Goal: Check status: Check status

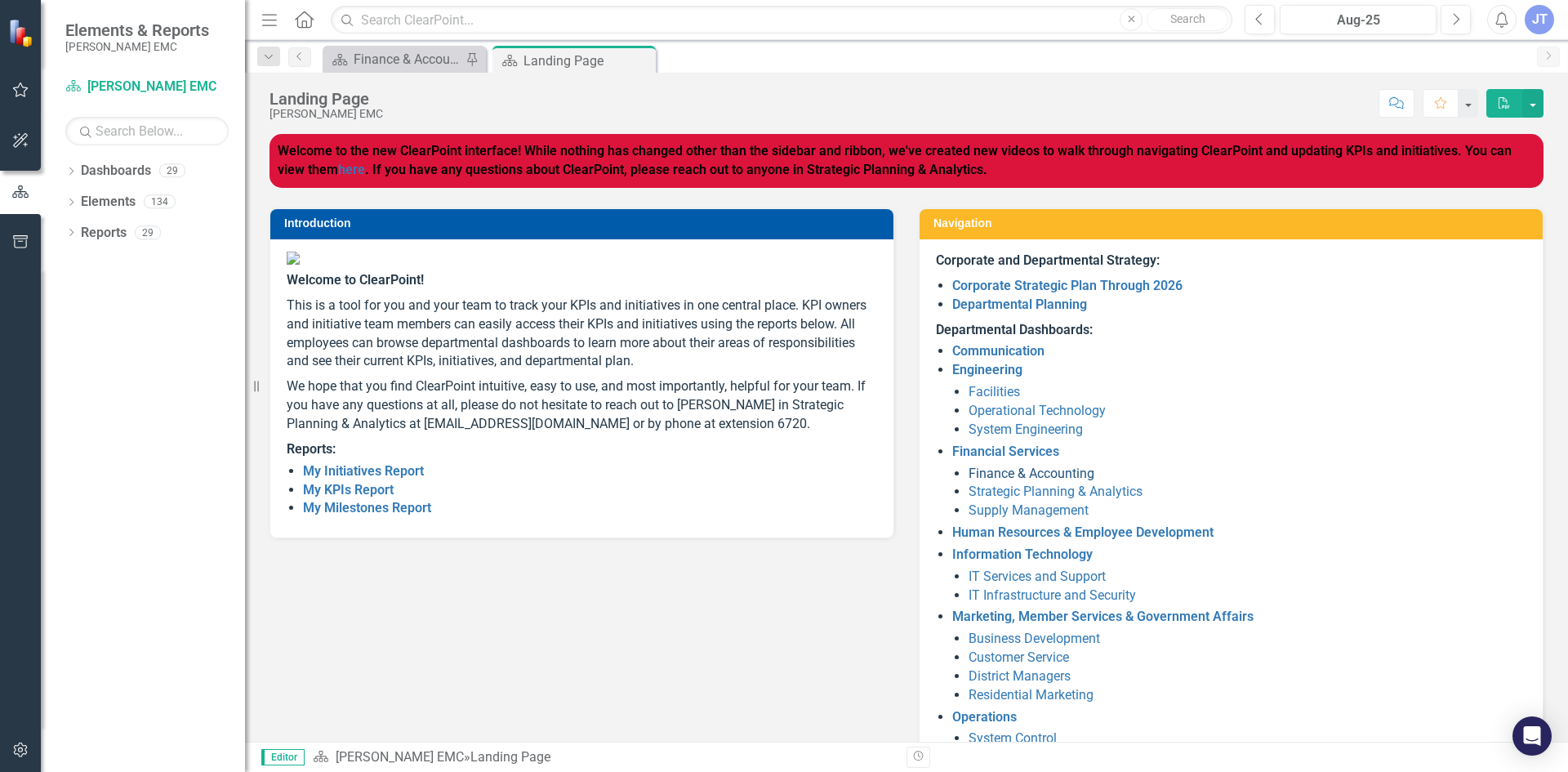
click at [1047, 472] on link "Finance & Accounting" at bounding box center [1031, 473] width 125 height 15
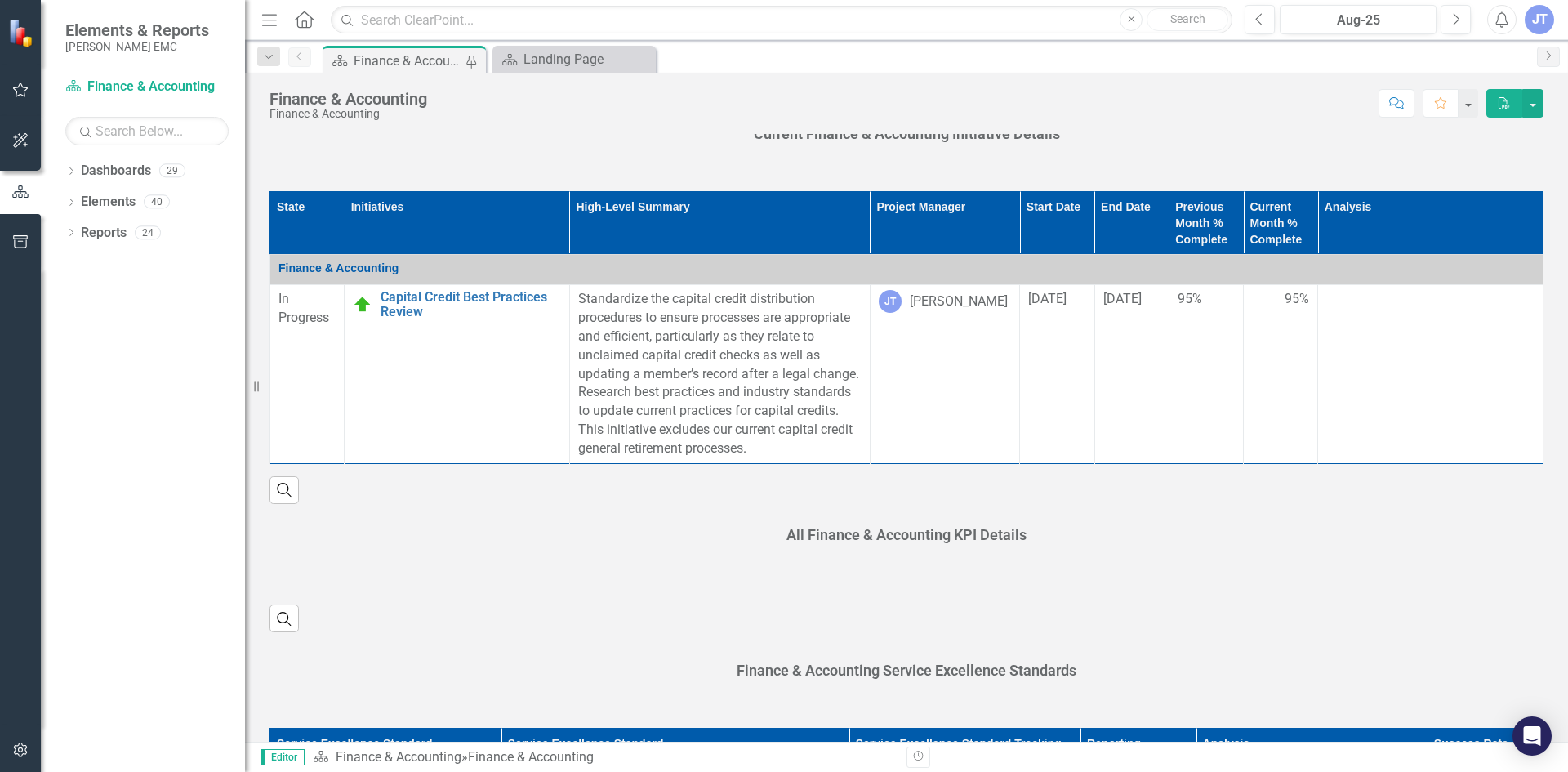
scroll to position [409, 0]
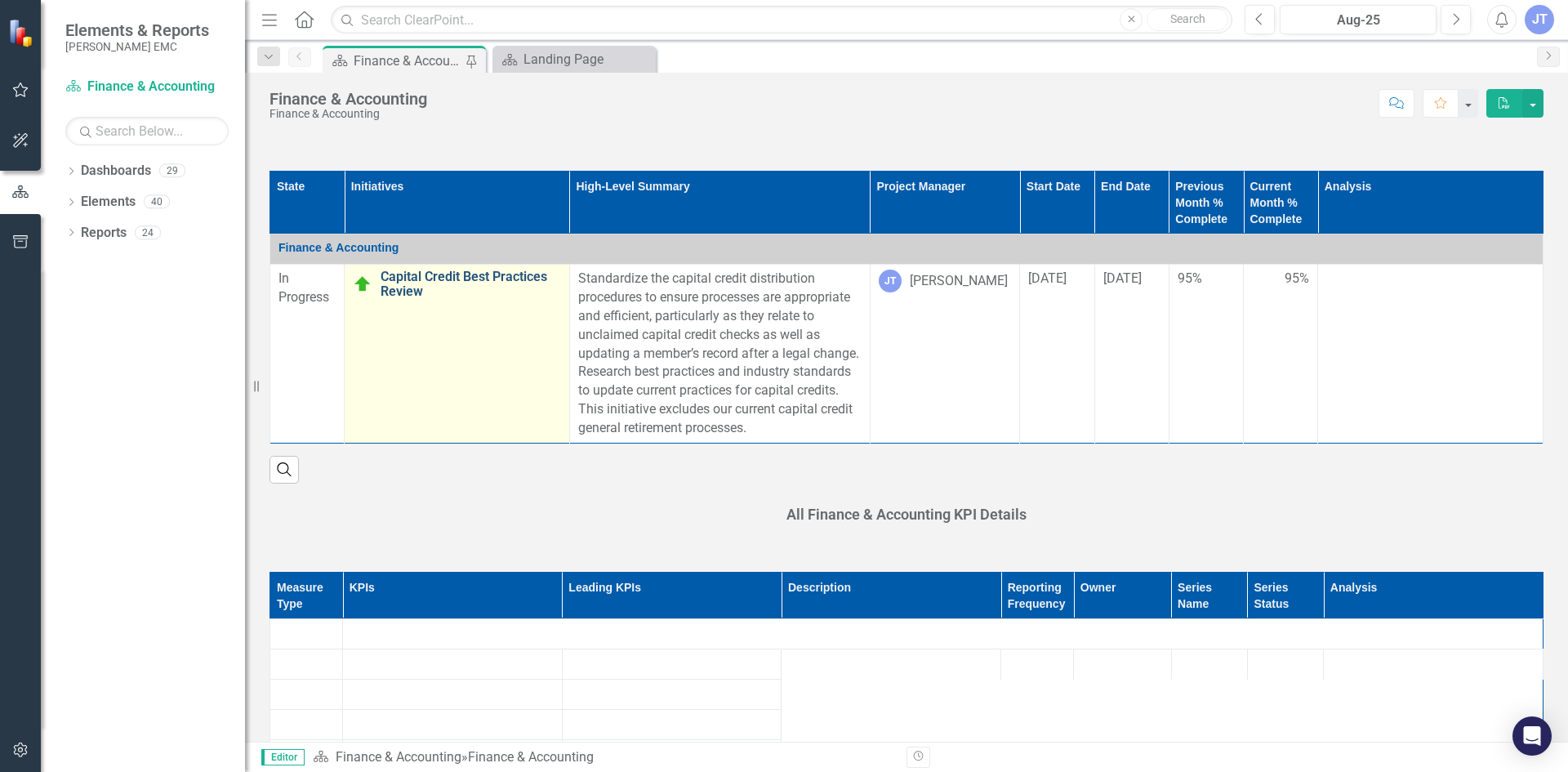
click at [475, 270] on link "Capital Credit Best Practices Review" at bounding box center [471, 284] width 181 height 29
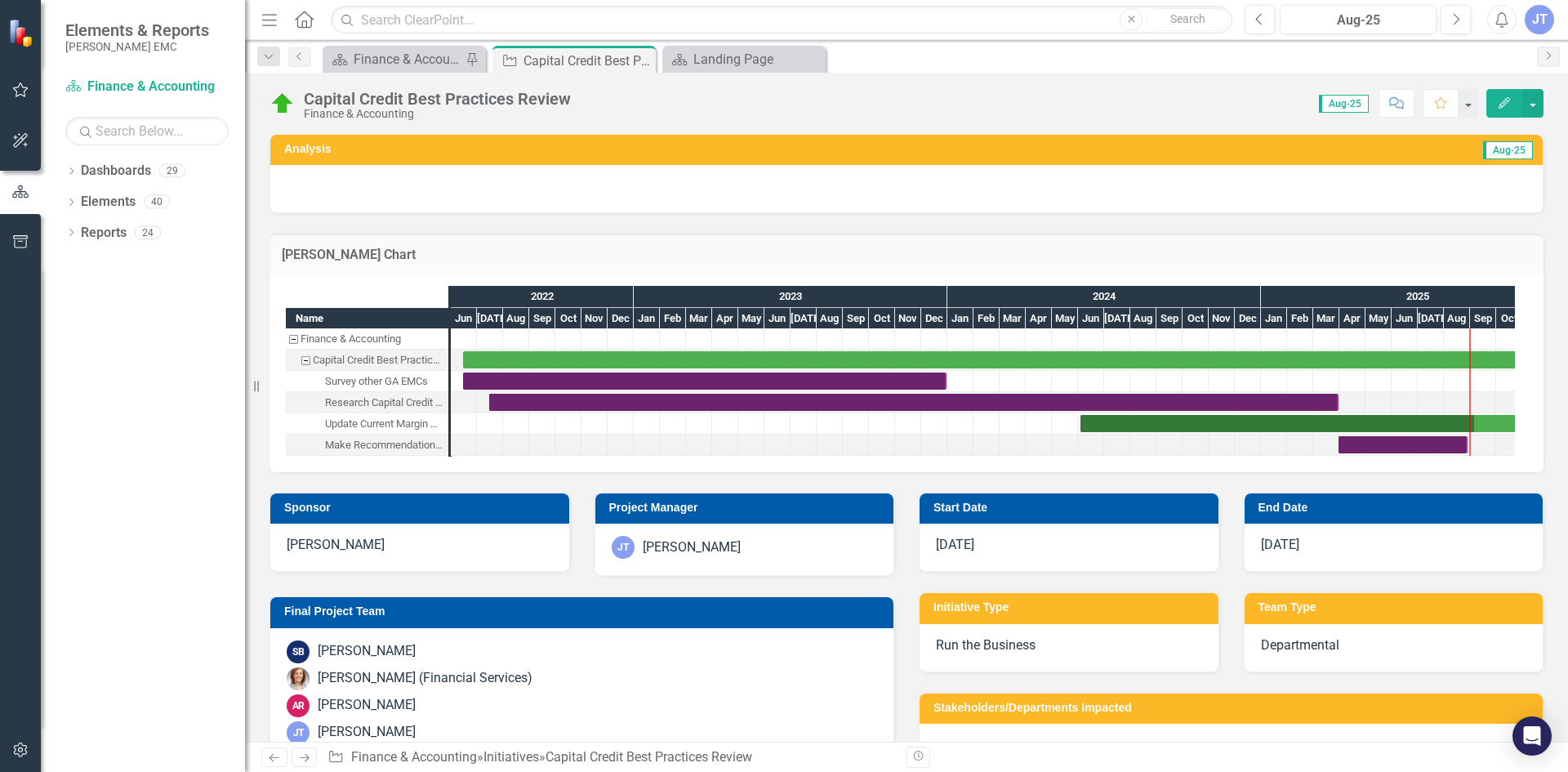
checkbox input "true"
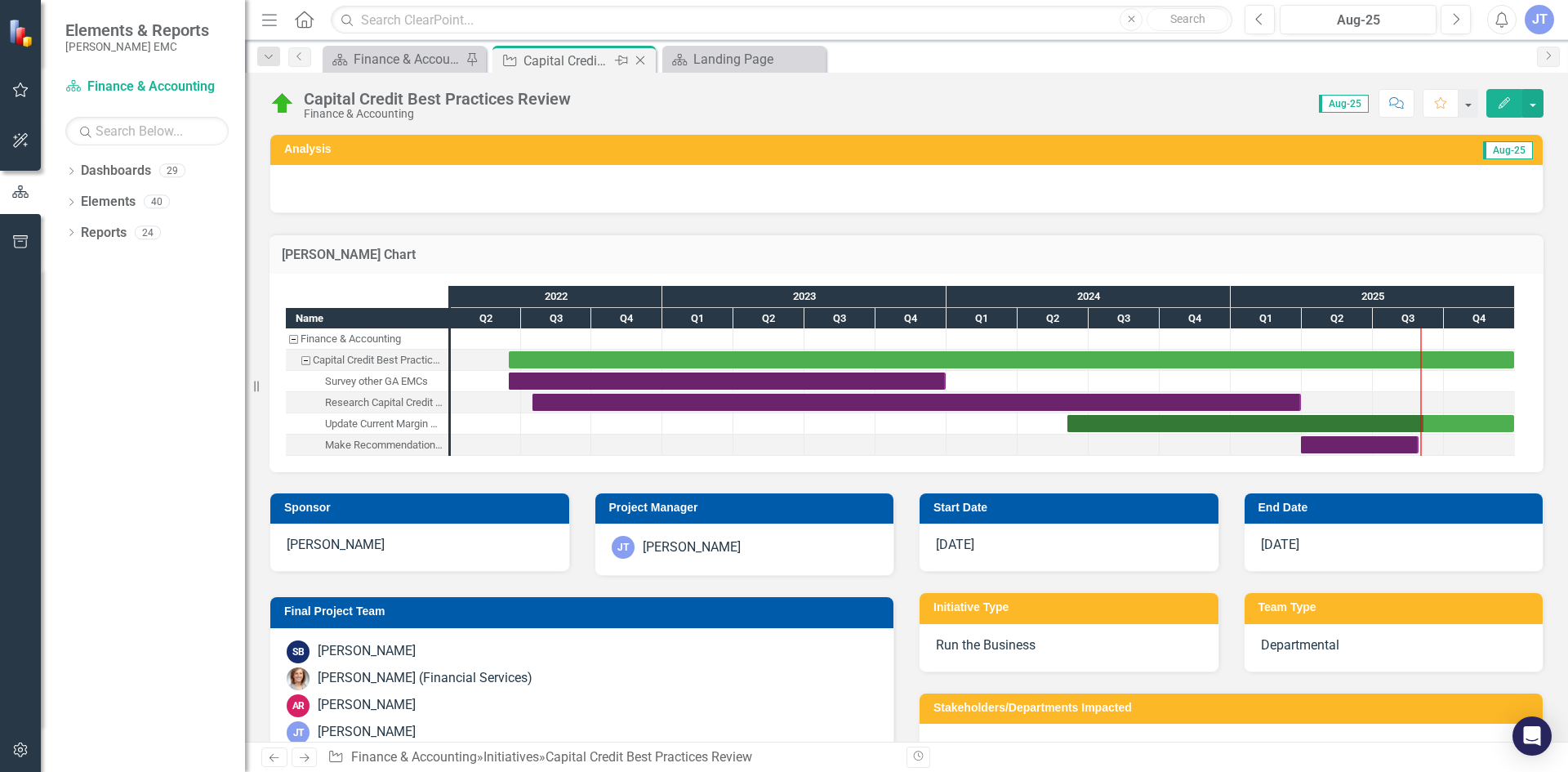
click at [642, 60] on icon "Close" at bounding box center [639, 60] width 16 height 13
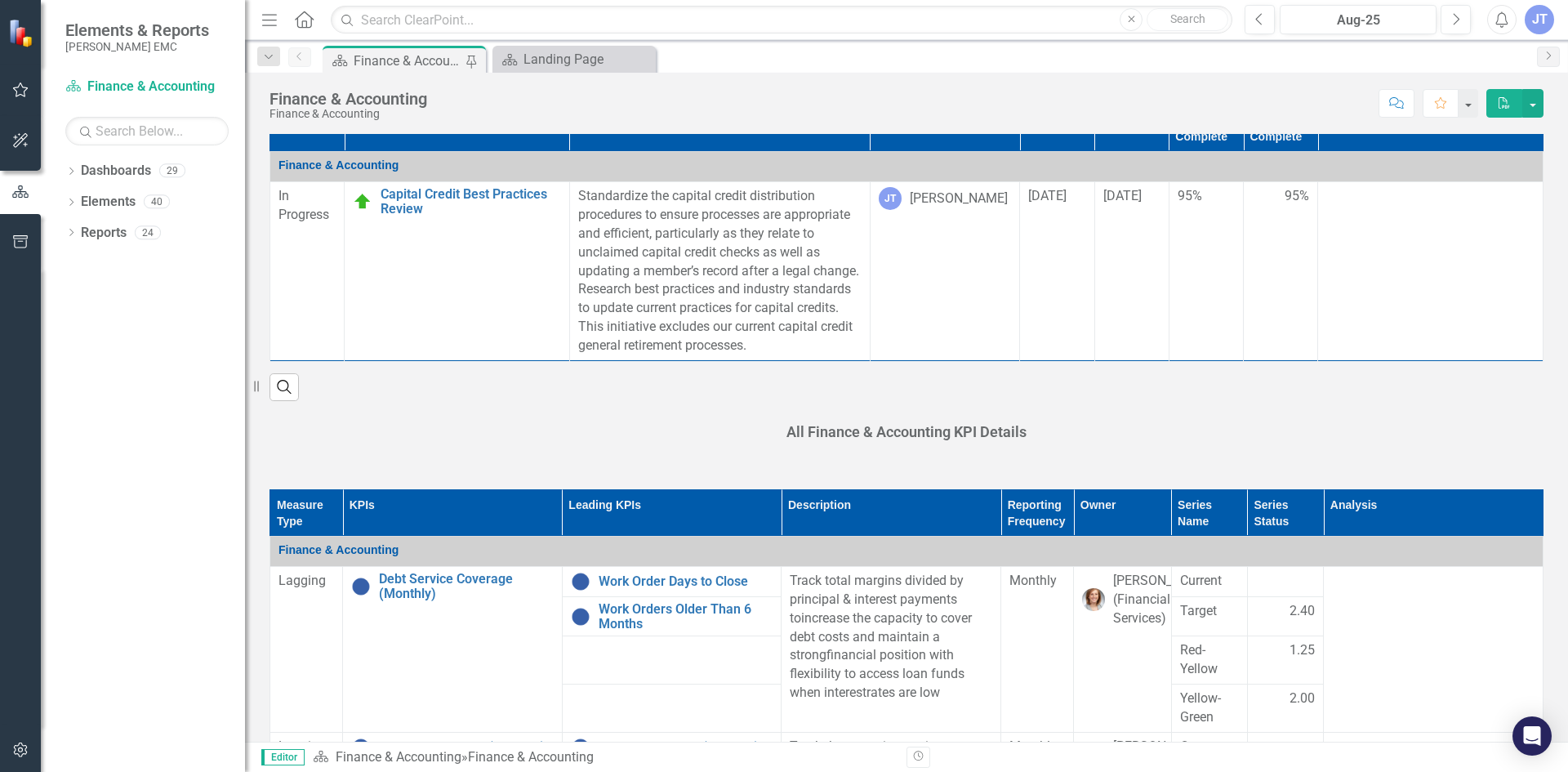
scroll to position [735, 0]
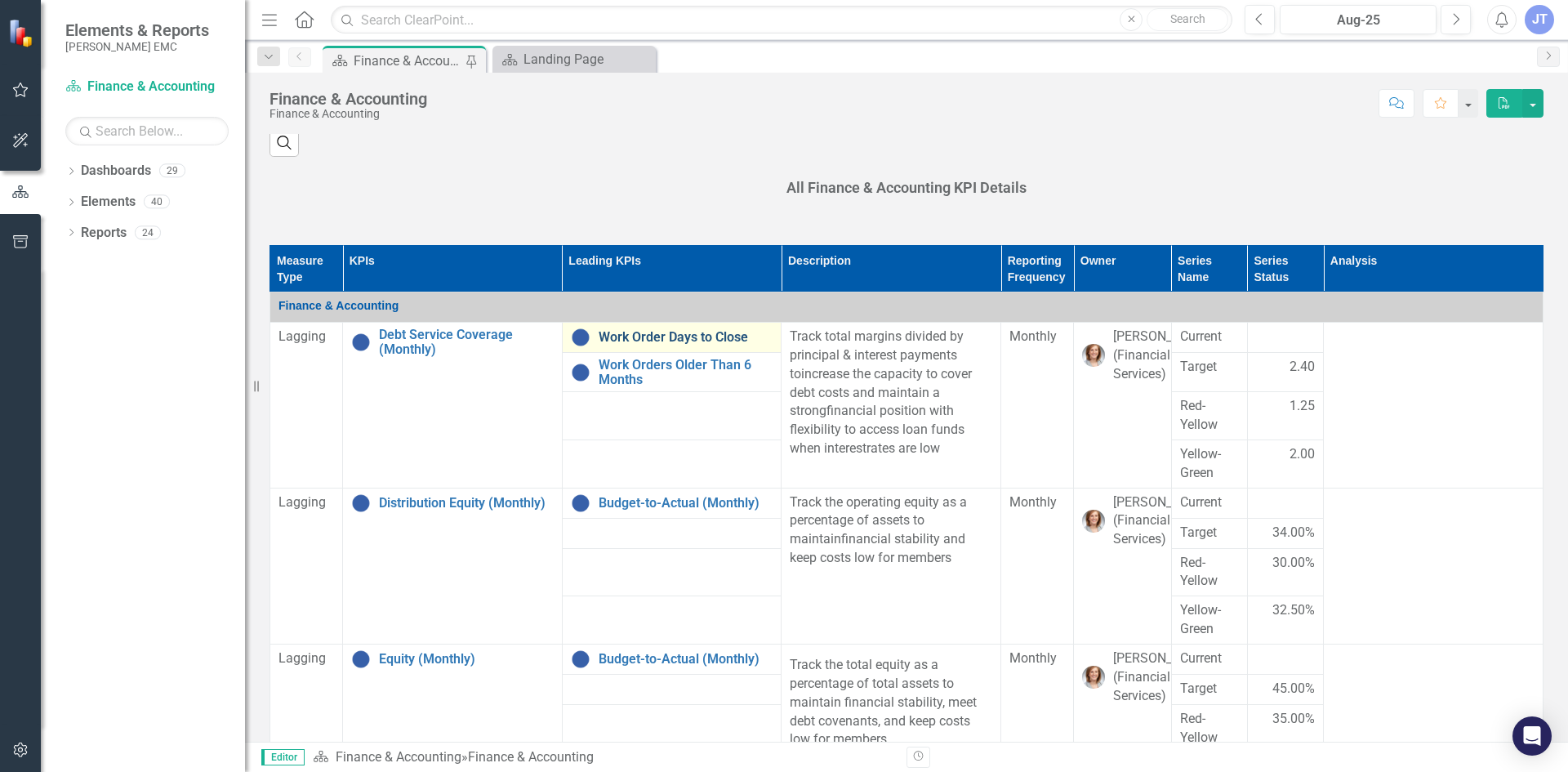
click at [607, 338] on link "Work Order Days to Close" at bounding box center [686, 337] width 175 height 15
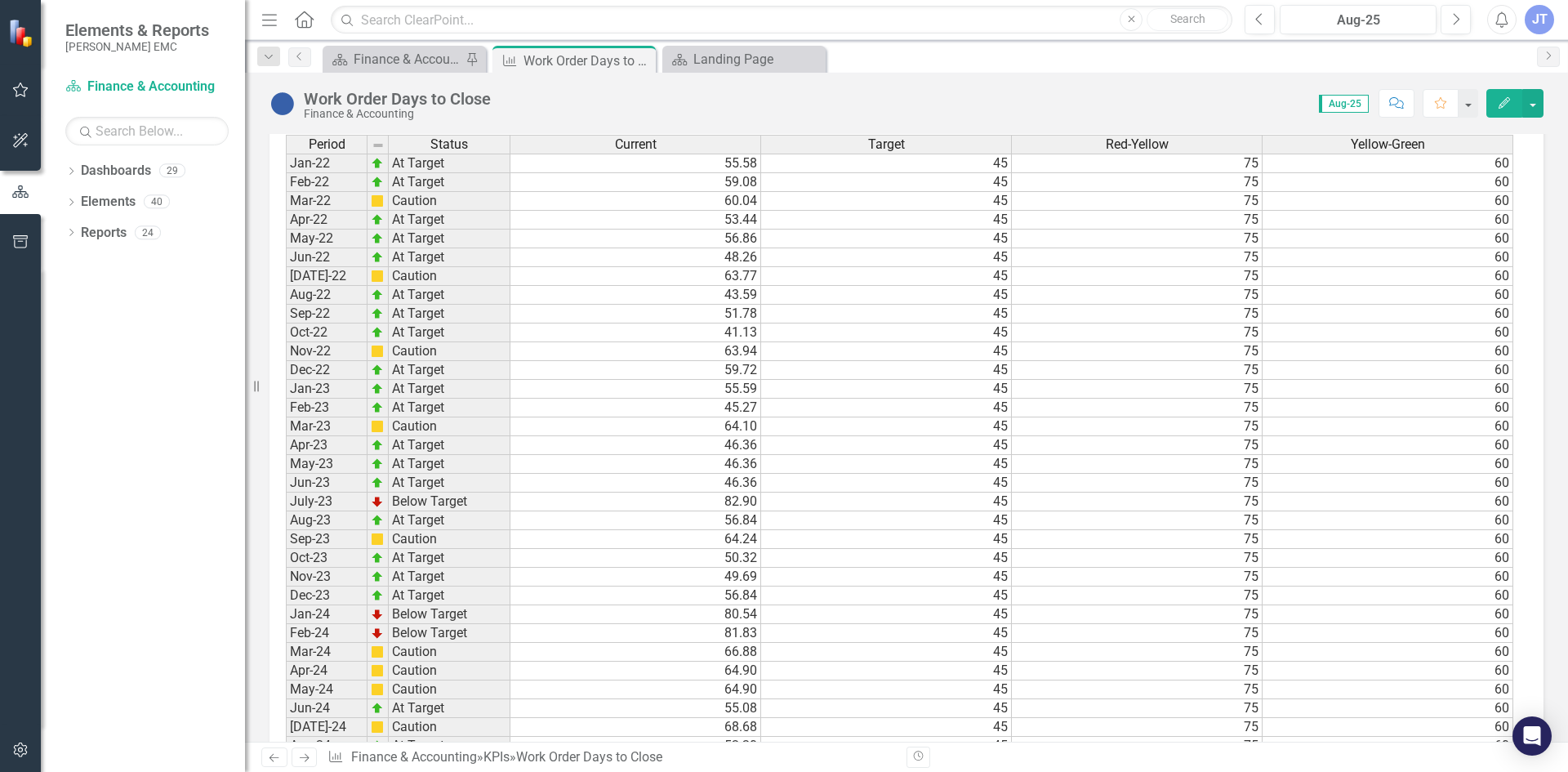
scroll to position [1343, 0]
